Goal: Find specific page/section: Locate a particular part of the current website

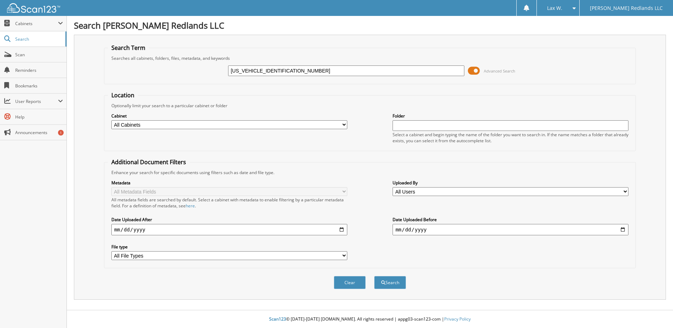
type input "[US_VEHICLE_IDENTIFICATION_NUMBER]"
click at [559, 96] on div "Location Optionally limit your search to a particular cabinet or folder Cabinet…" at bounding box center [370, 179] width 532 height 177
click at [396, 289] on button "Search" at bounding box center [390, 282] width 32 height 13
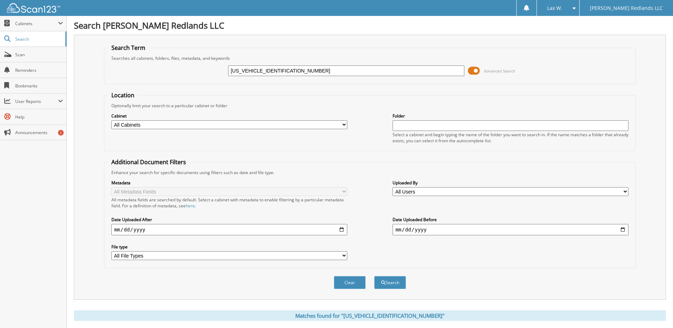
scroll to position [153, 0]
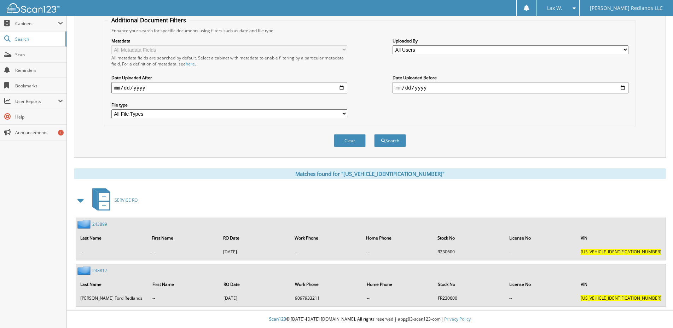
click at [99, 268] on link "248817" at bounding box center [99, 270] width 15 height 6
click at [102, 225] on link "243899" at bounding box center [99, 224] width 15 height 6
